Goal: Use online tool/utility: Use online tool/utility

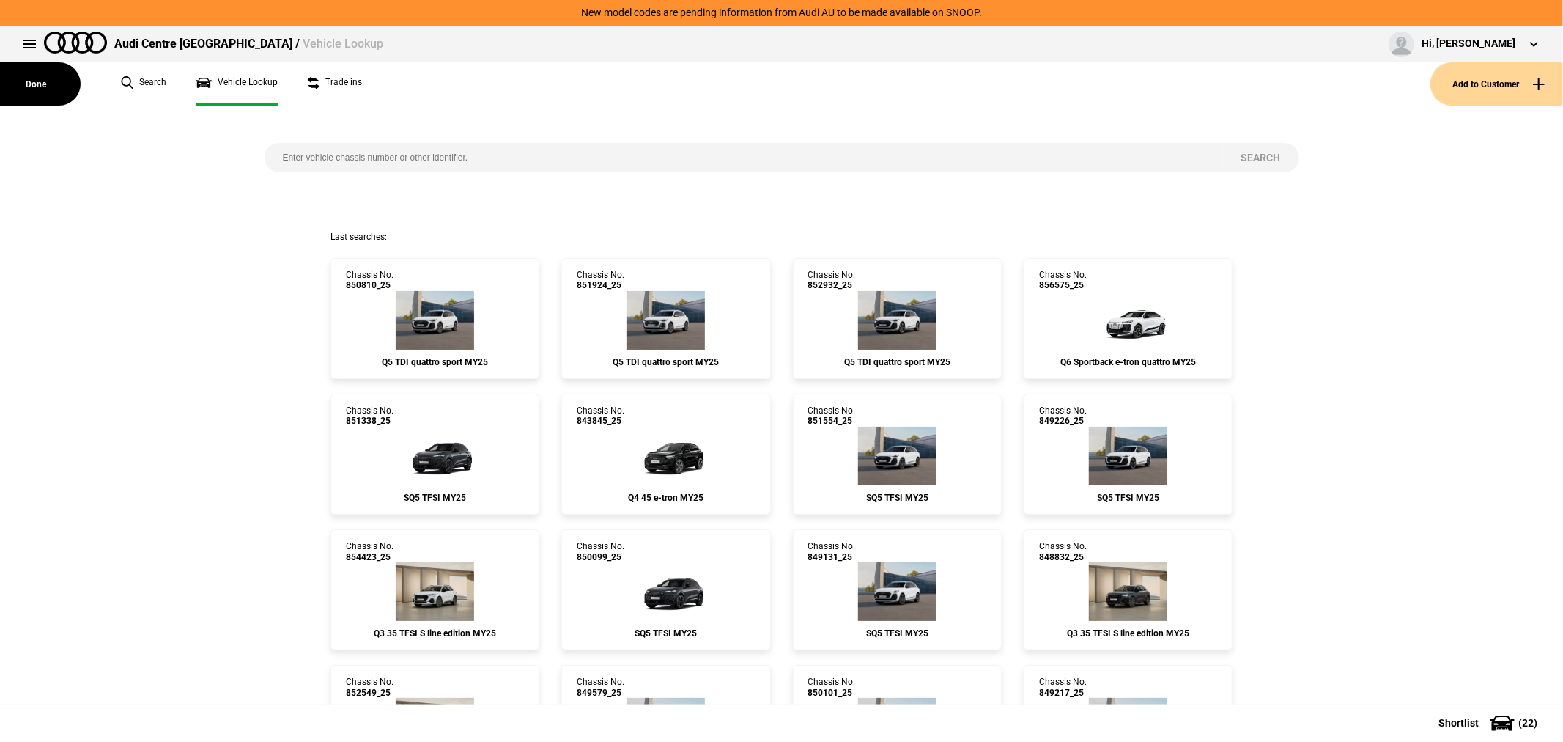
click at [577, 171] on input "search" at bounding box center [744, 157] width 959 height 29
type input "854480"
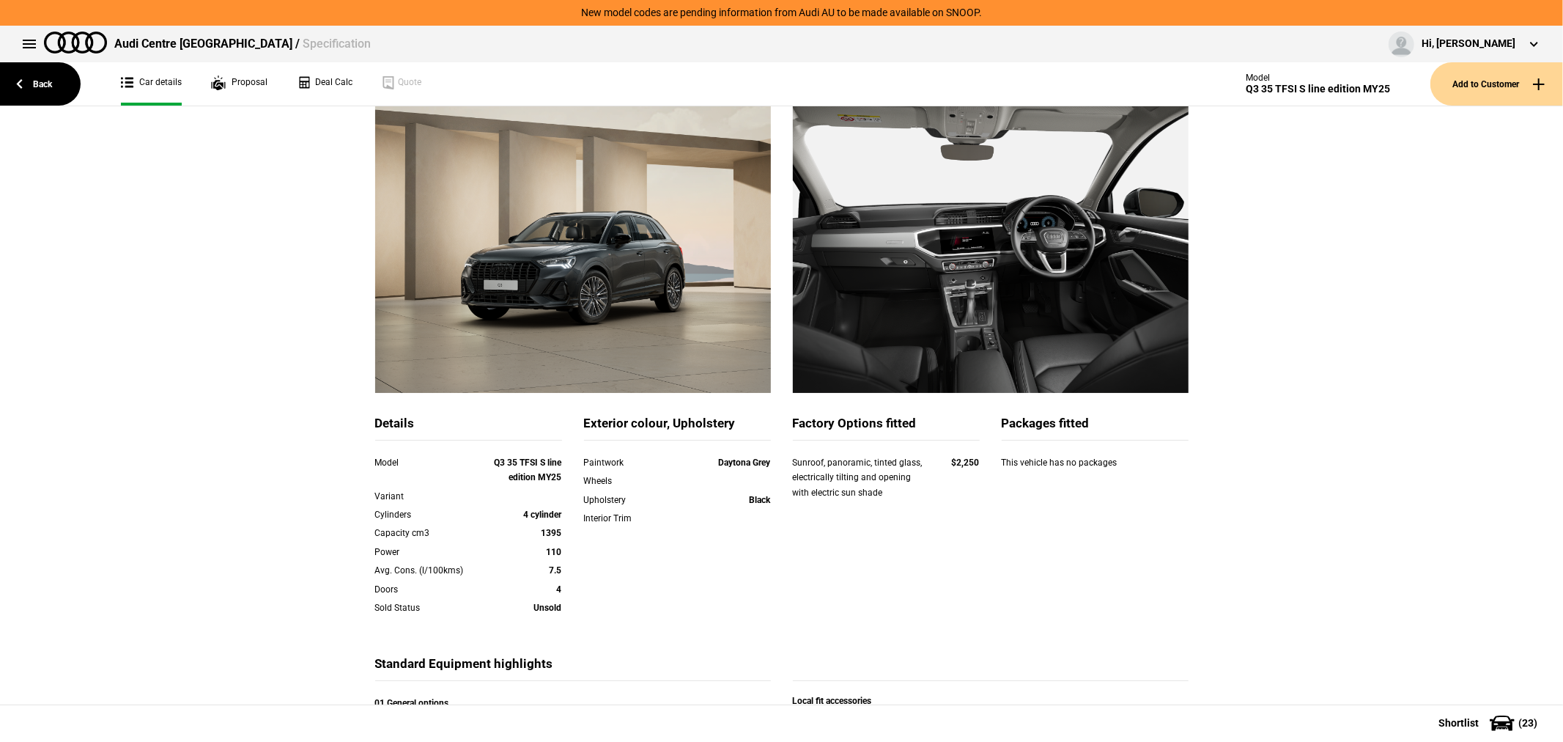
scroll to position [238, 0]
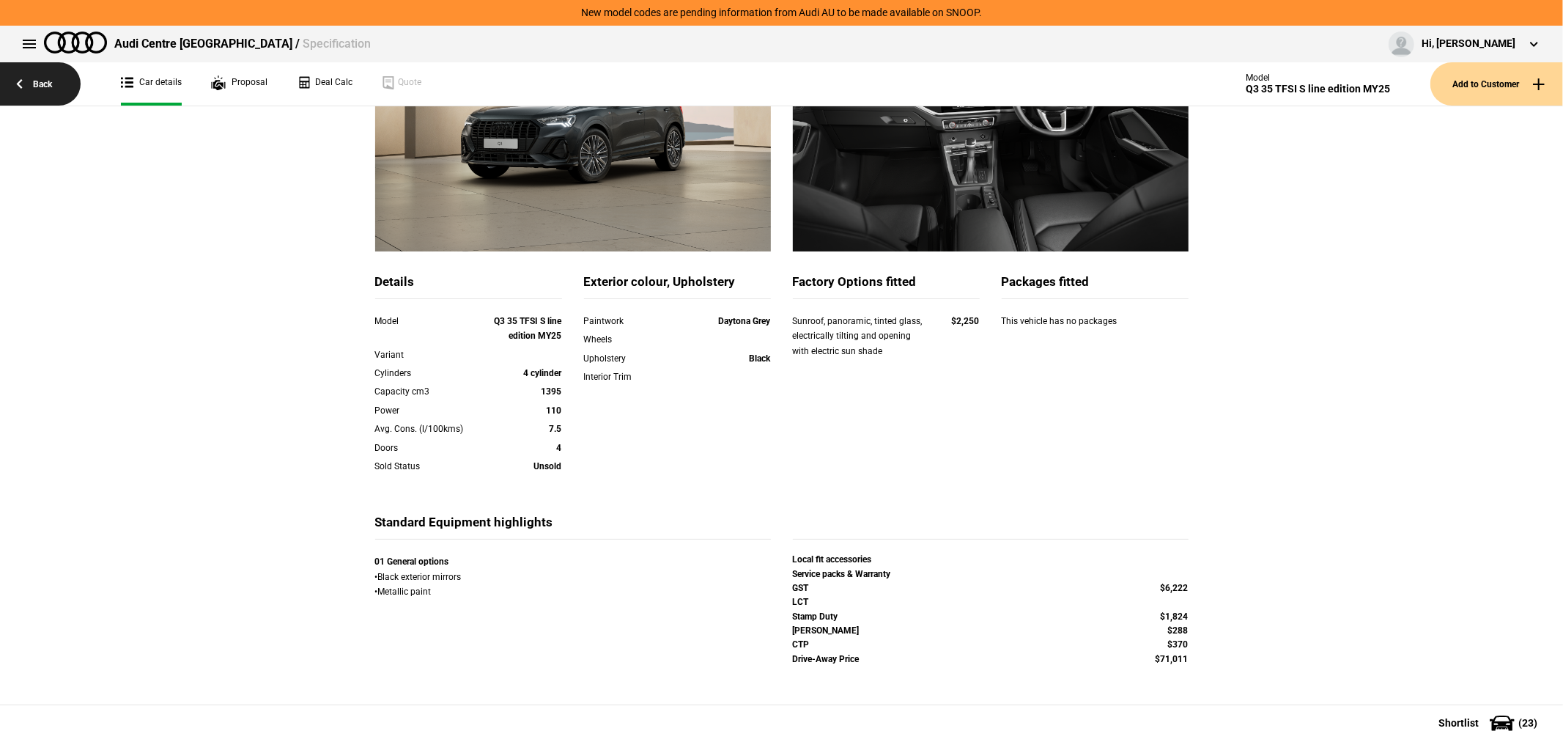
click at [42, 77] on link "Back" at bounding box center [40, 83] width 81 height 43
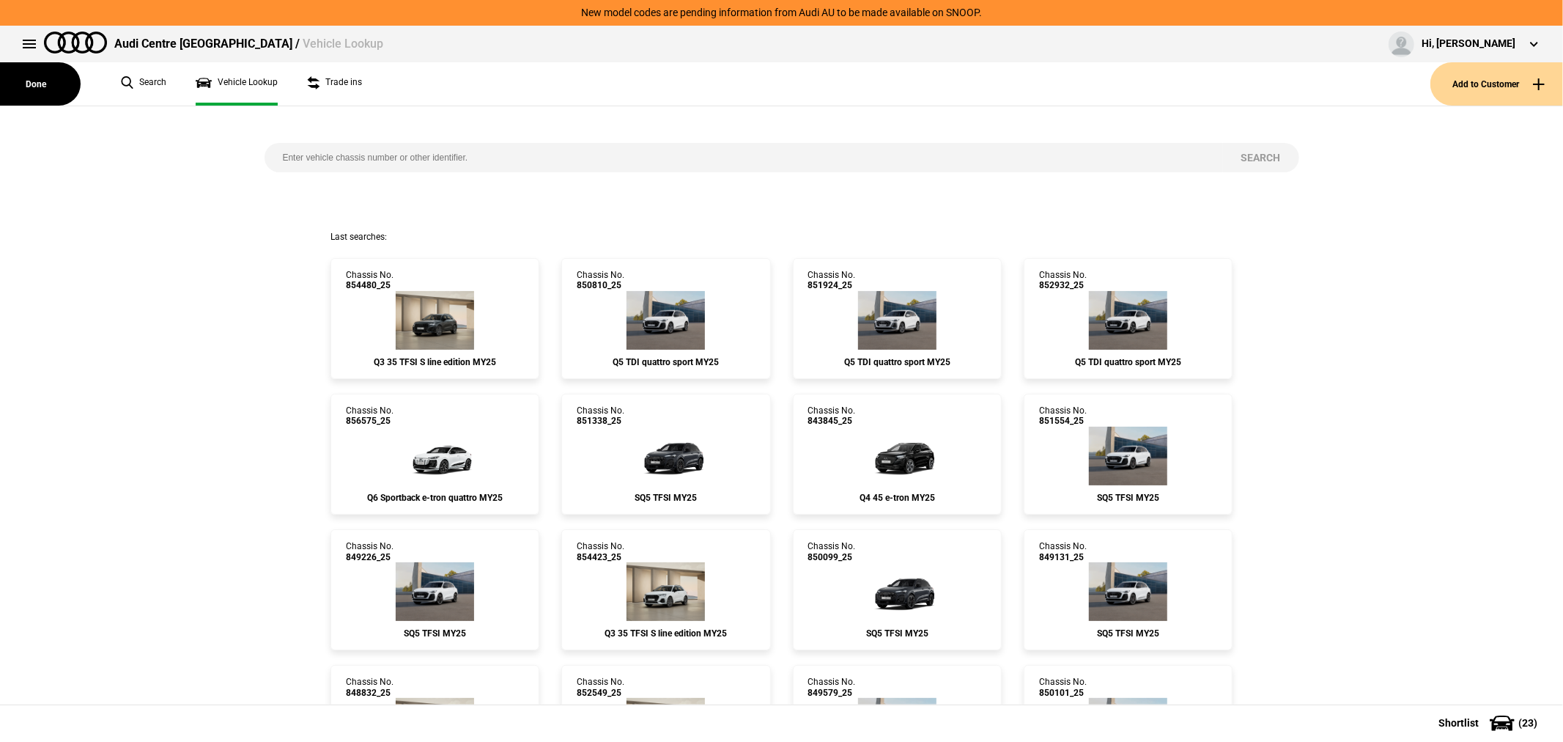
click at [577, 157] on input "search" at bounding box center [744, 157] width 959 height 29
type input "850783"
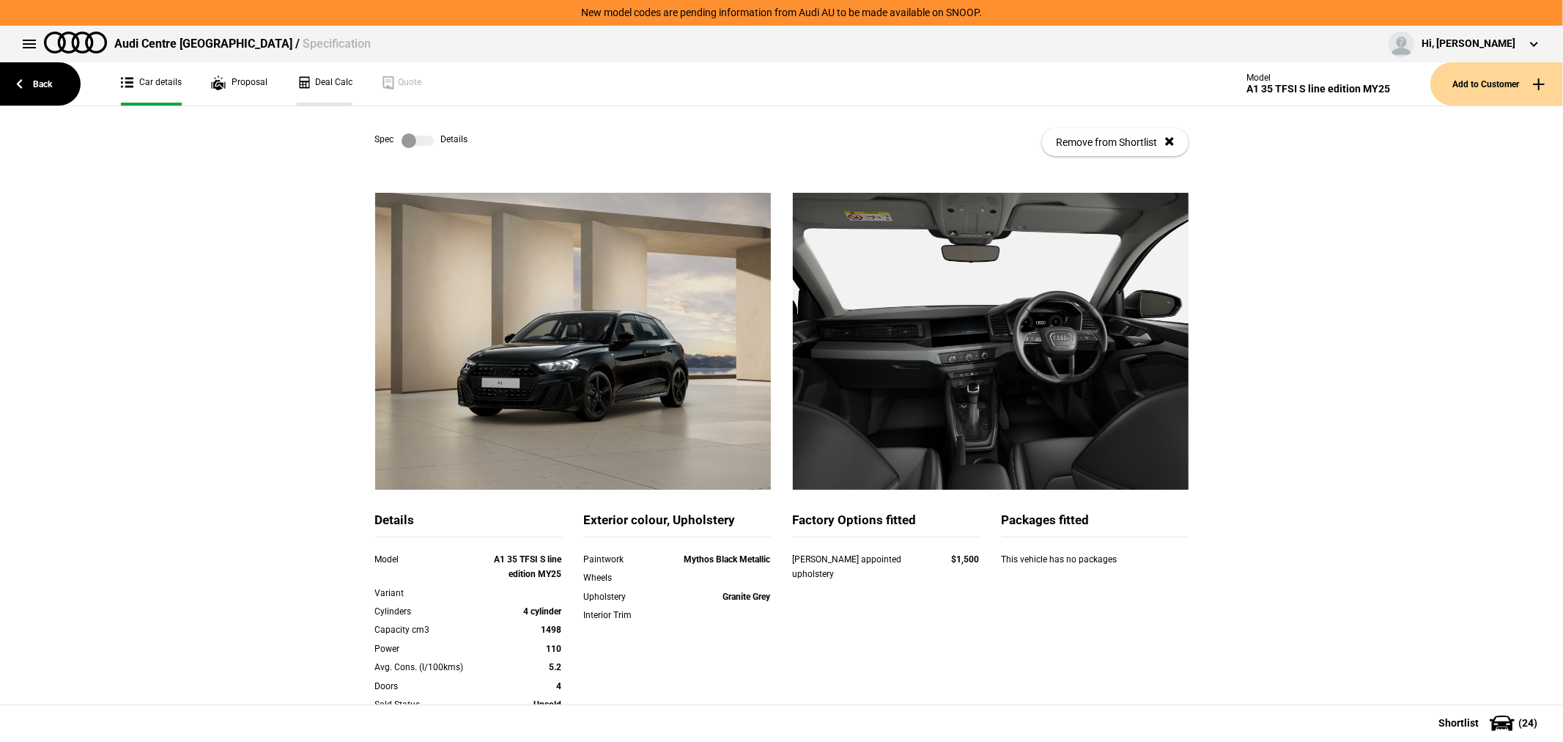
click at [312, 81] on link "Deal Calc" at bounding box center [325, 83] width 56 height 43
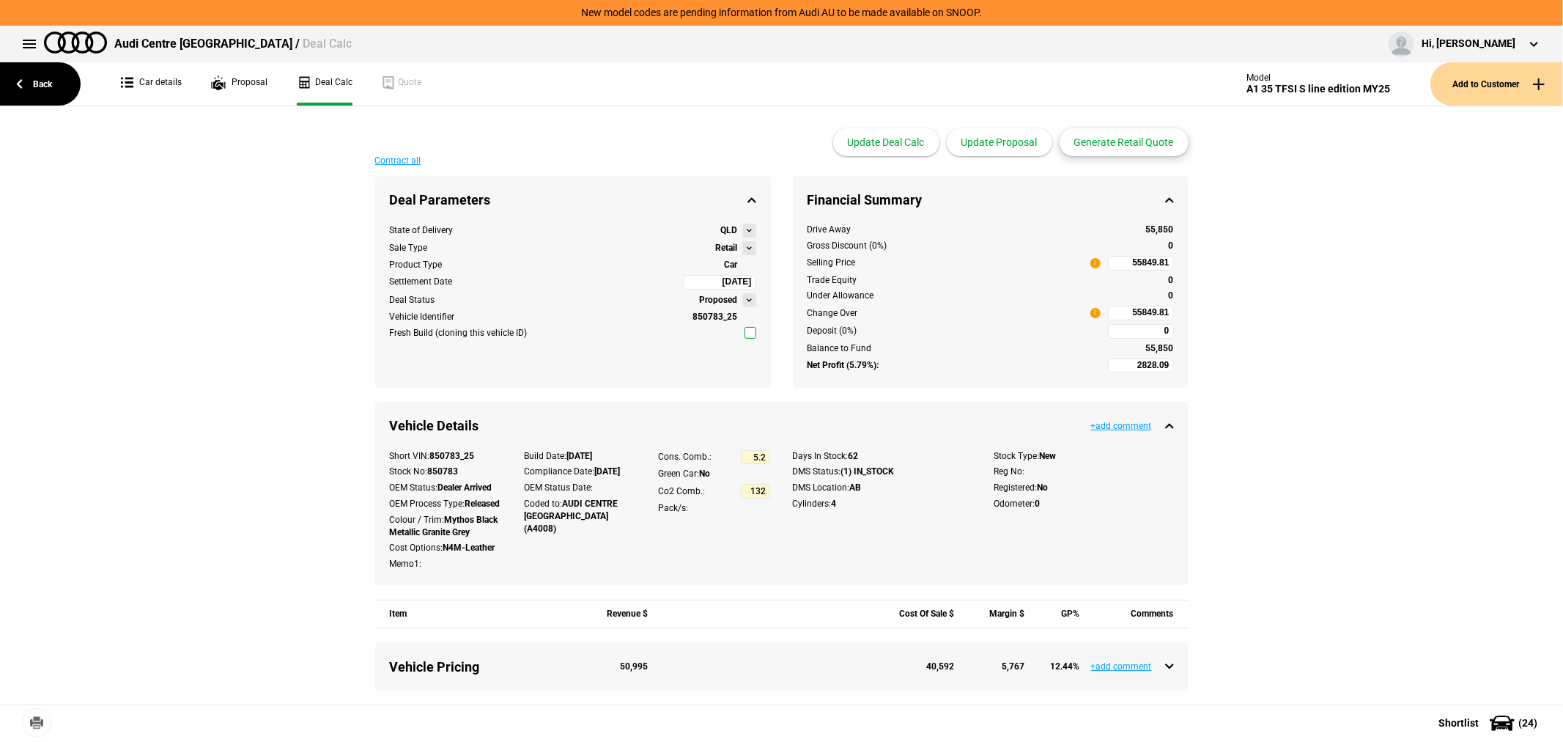
click at [1112, 144] on button "Generate Retail Quote" at bounding box center [1124, 142] width 129 height 28
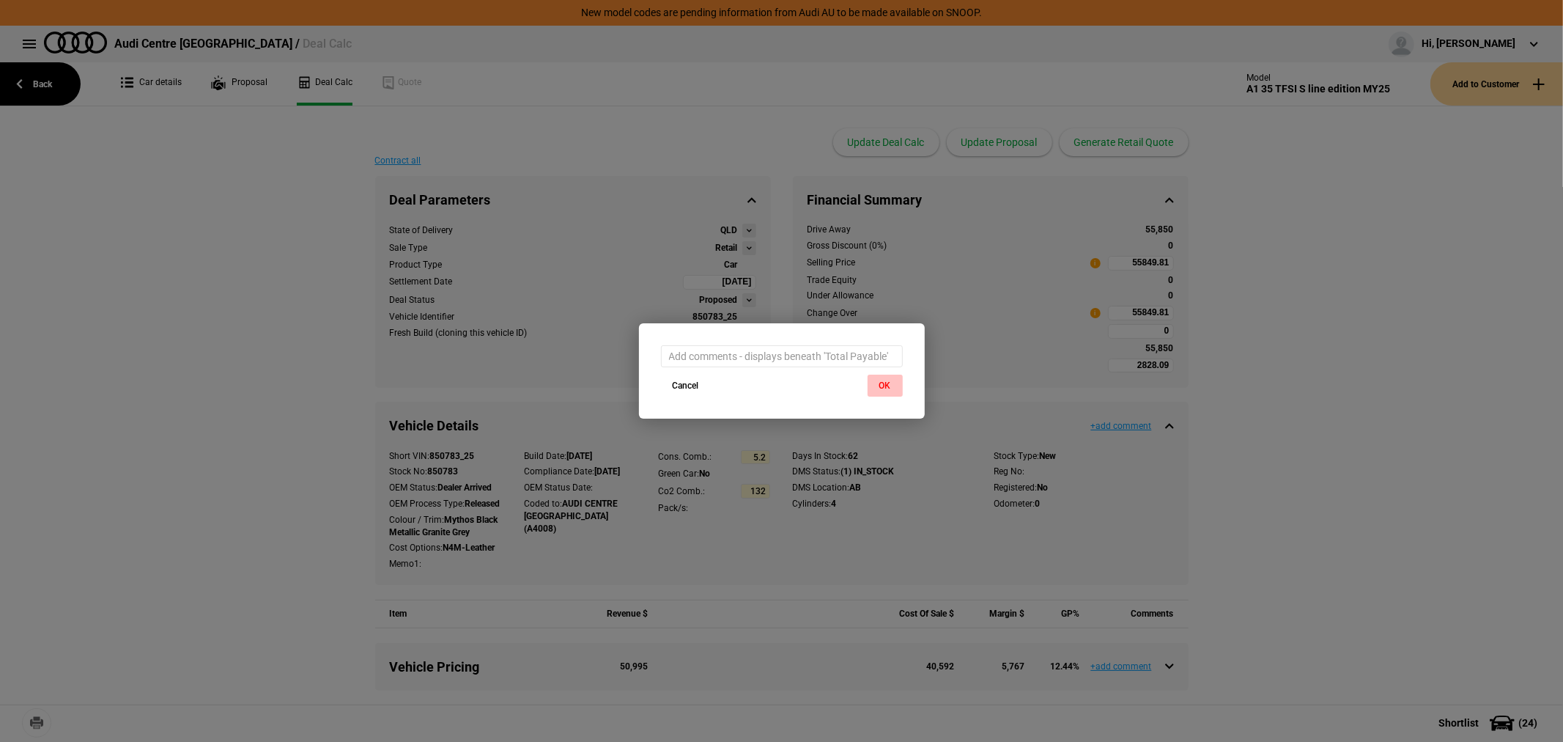
click at [879, 383] on button "OK" at bounding box center [885, 385] width 35 height 22
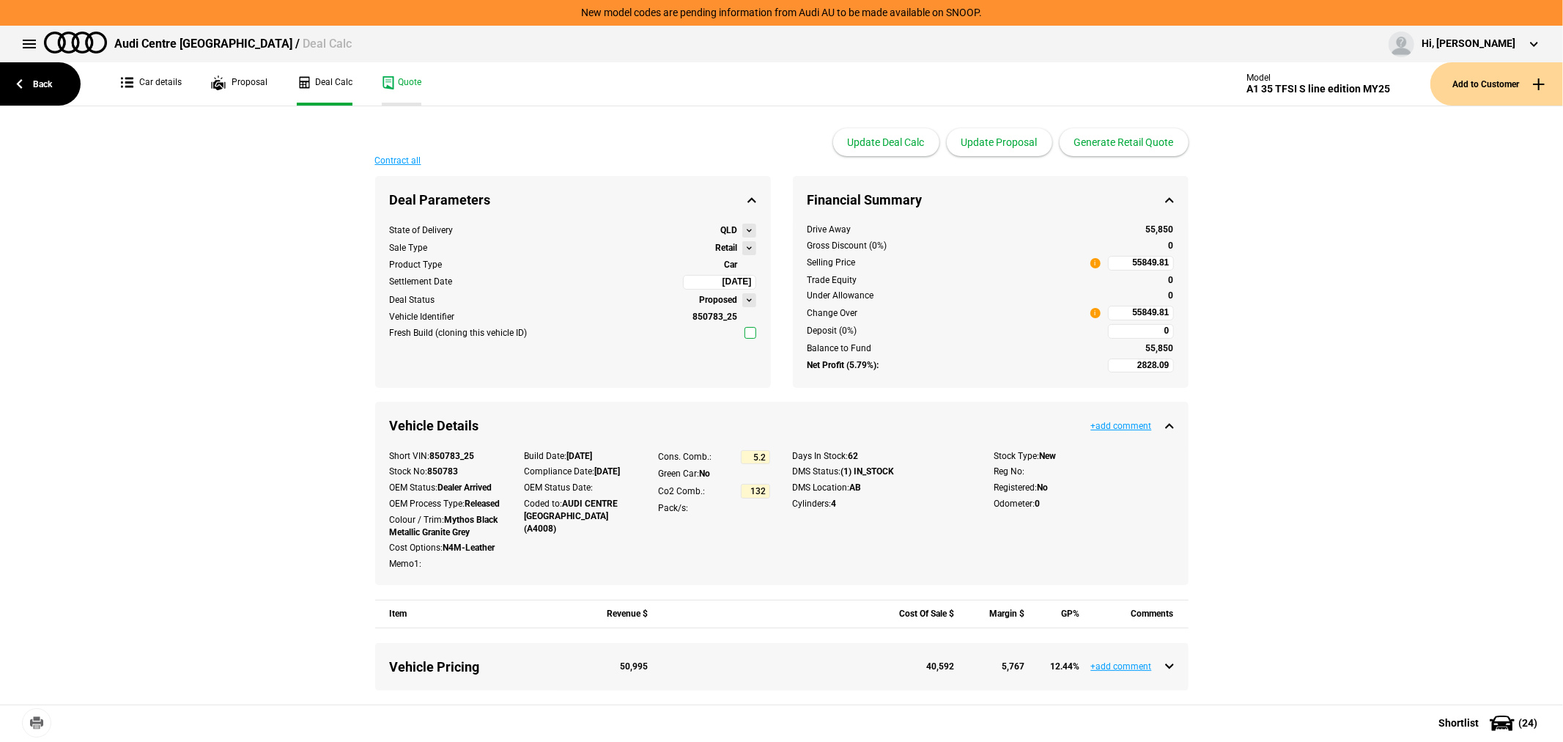
click at [399, 81] on link "Quote" at bounding box center [402, 83] width 40 height 43
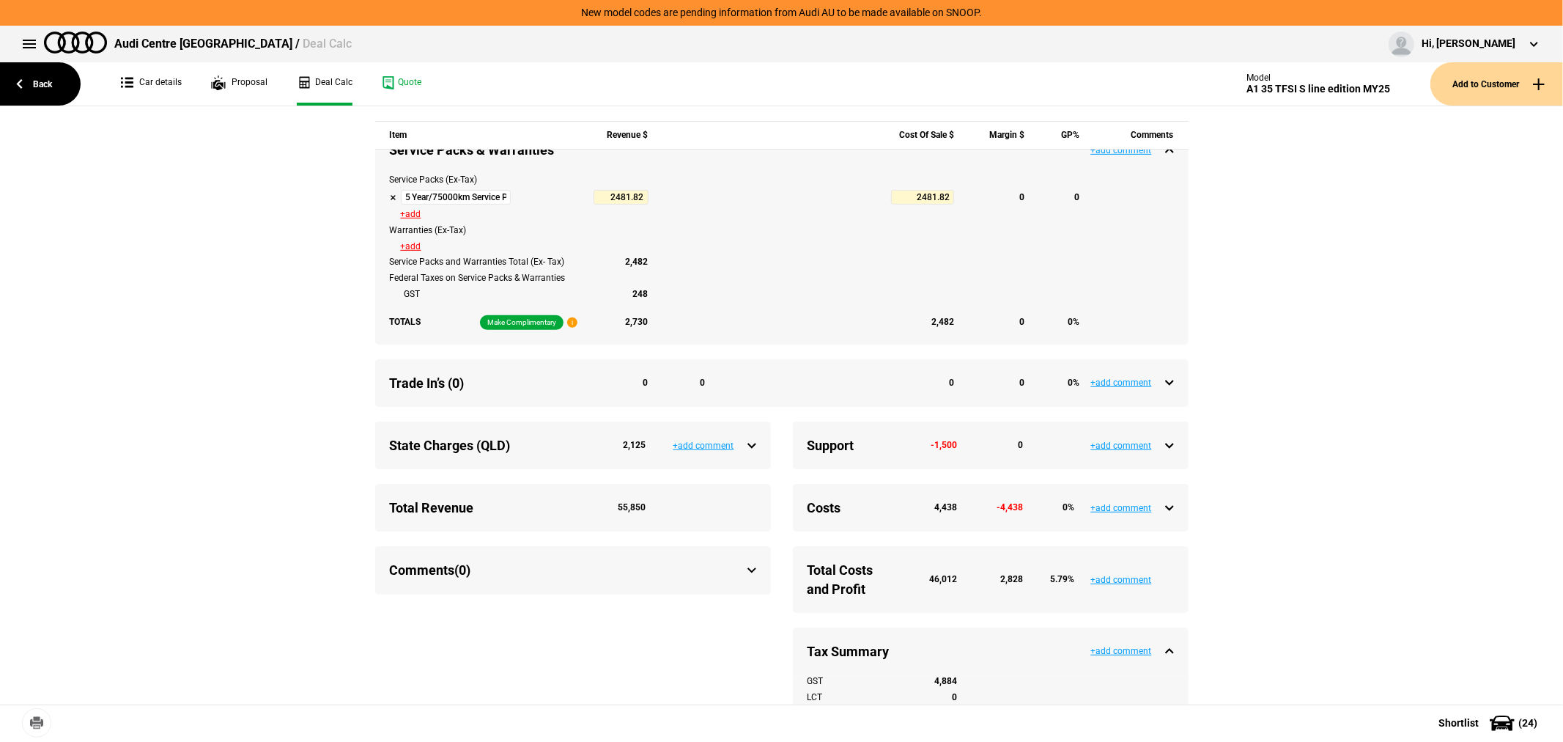
scroll to position [651, 0]
click at [144, 70] on link "Car details" at bounding box center [151, 83] width 61 height 43
